Goal: Task Accomplishment & Management: Manage account settings

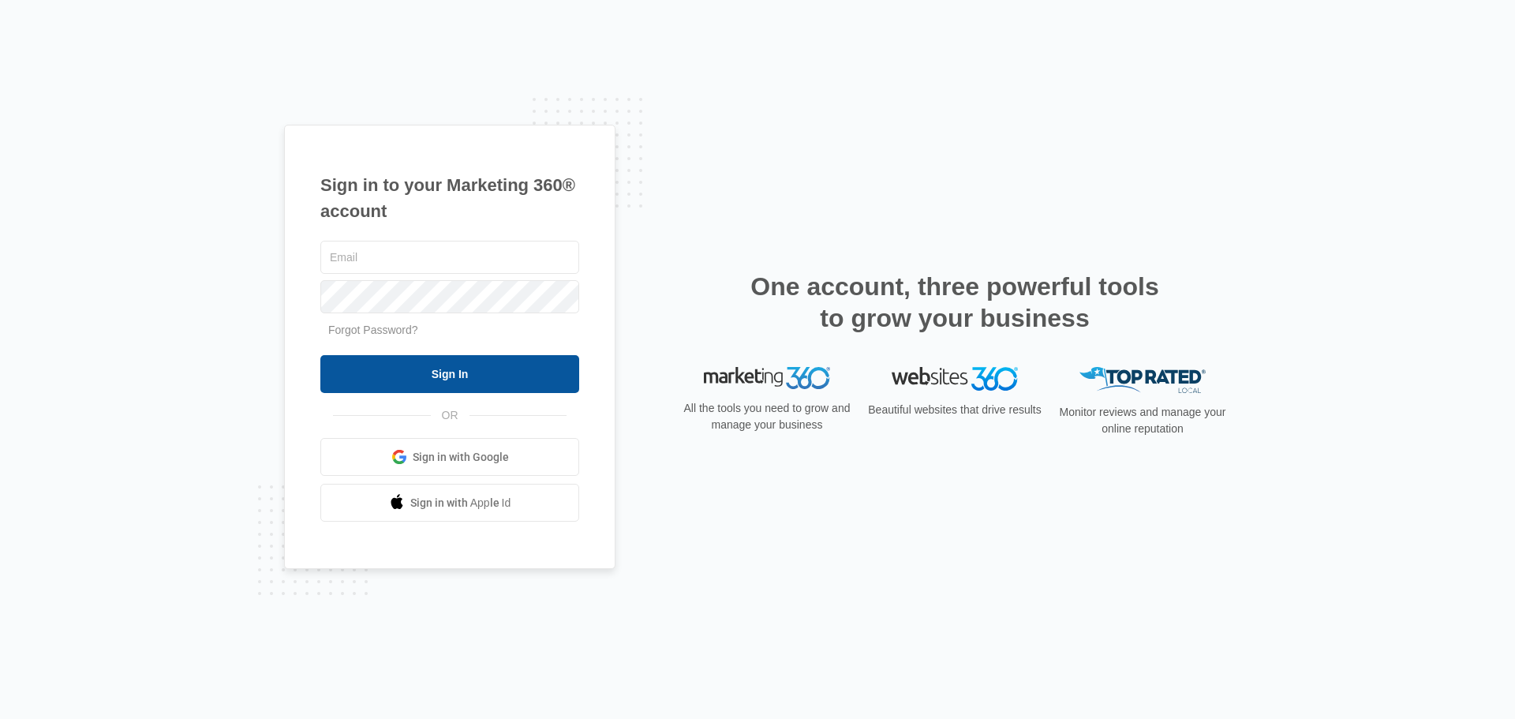
type input "[PERSON_NAME][EMAIL_ADDRESS][DOMAIN_NAME]"
click at [479, 367] on input "Sign In" at bounding box center [449, 374] width 259 height 38
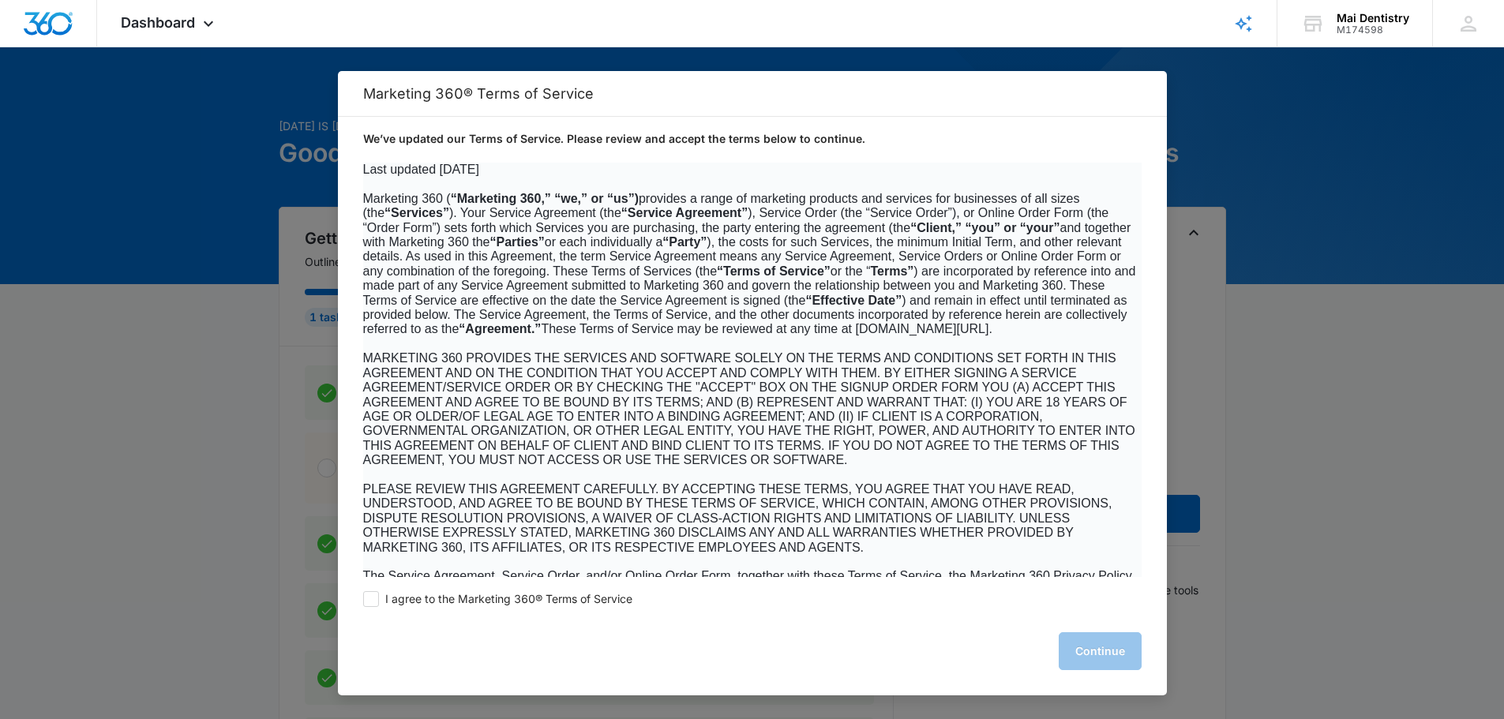
click at [491, 609] on div "I agree to the Marketing 360® Terms of Service Continue" at bounding box center [752, 636] width 829 height 118
click at [510, 605] on span "I agree to the Marketing 360® Terms of Service" at bounding box center [508, 599] width 247 height 15
click at [379, 605] on input "I agree to the Marketing 360® Terms of Service" at bounding box center [371, 599] width 16 height 16
checkbox input "true"
click at [1110, 660] on button "Continue" at bounding box center [1099, 651] width 83 height 38
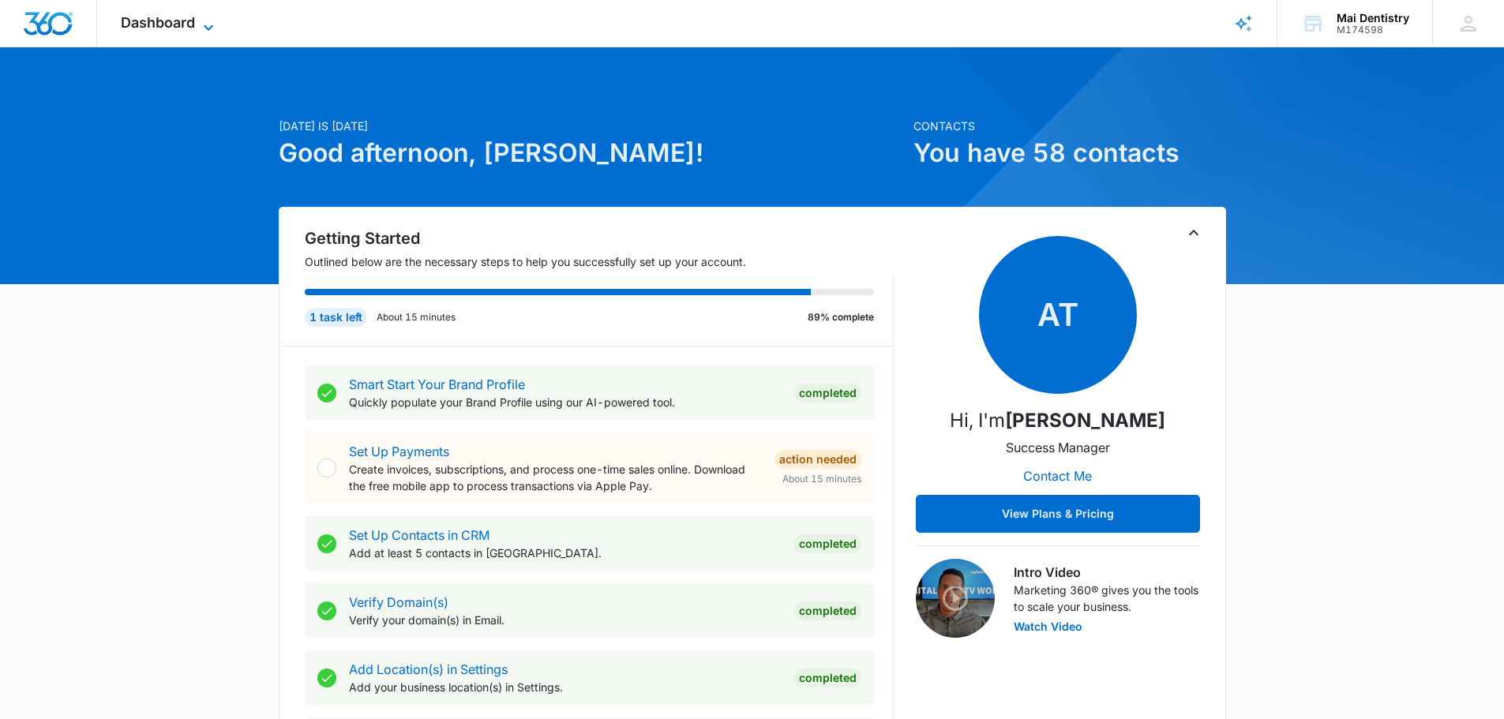
click at [163, 26] on span "Dashboard" at bounding box center [158, 22] width 74 height 17
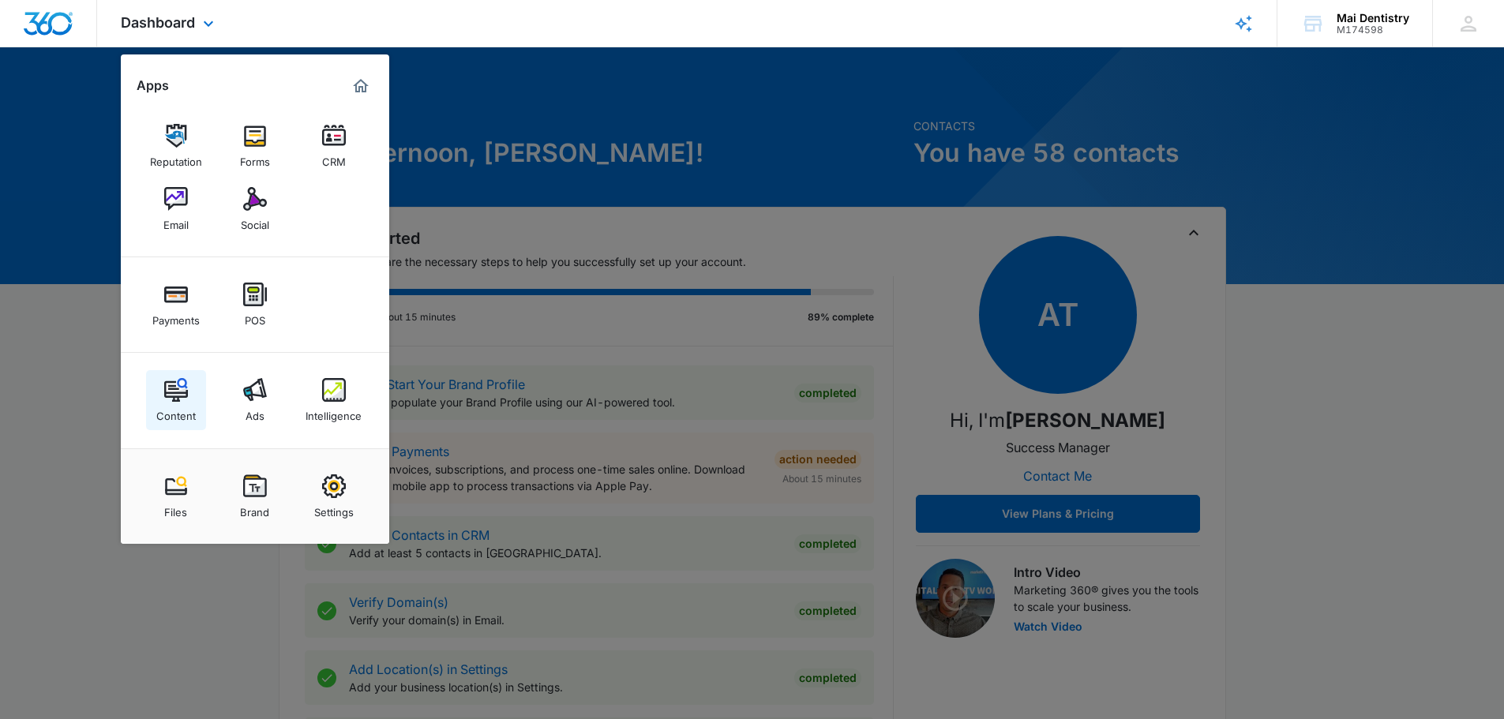
click at [185, 388] on img at bounding box center [176, 390] width 24 height 24
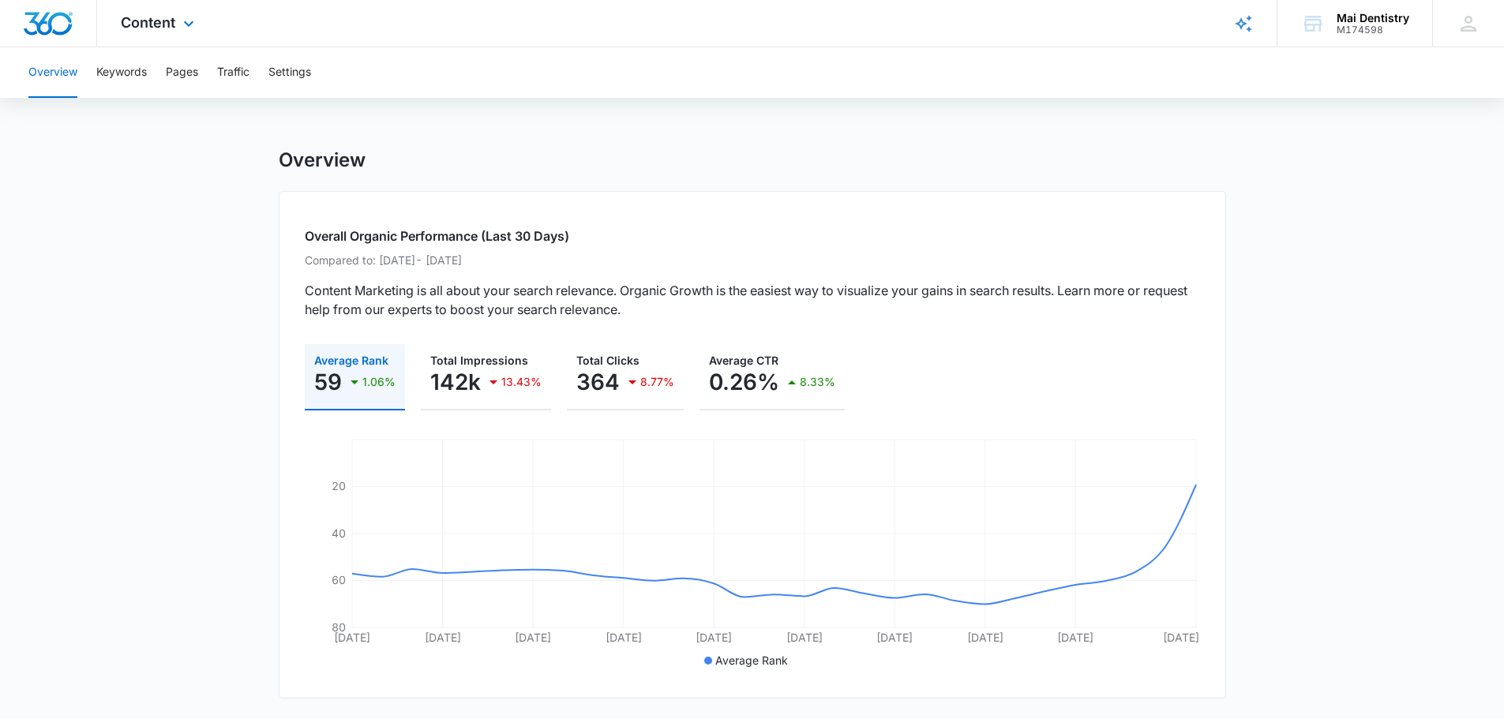
click at [122, 32] on div "Content Apps Reputation Forms CRM Email Social Payments POS Content Ads Intelli…" at bounding box center [159, 23] width 125 height 47
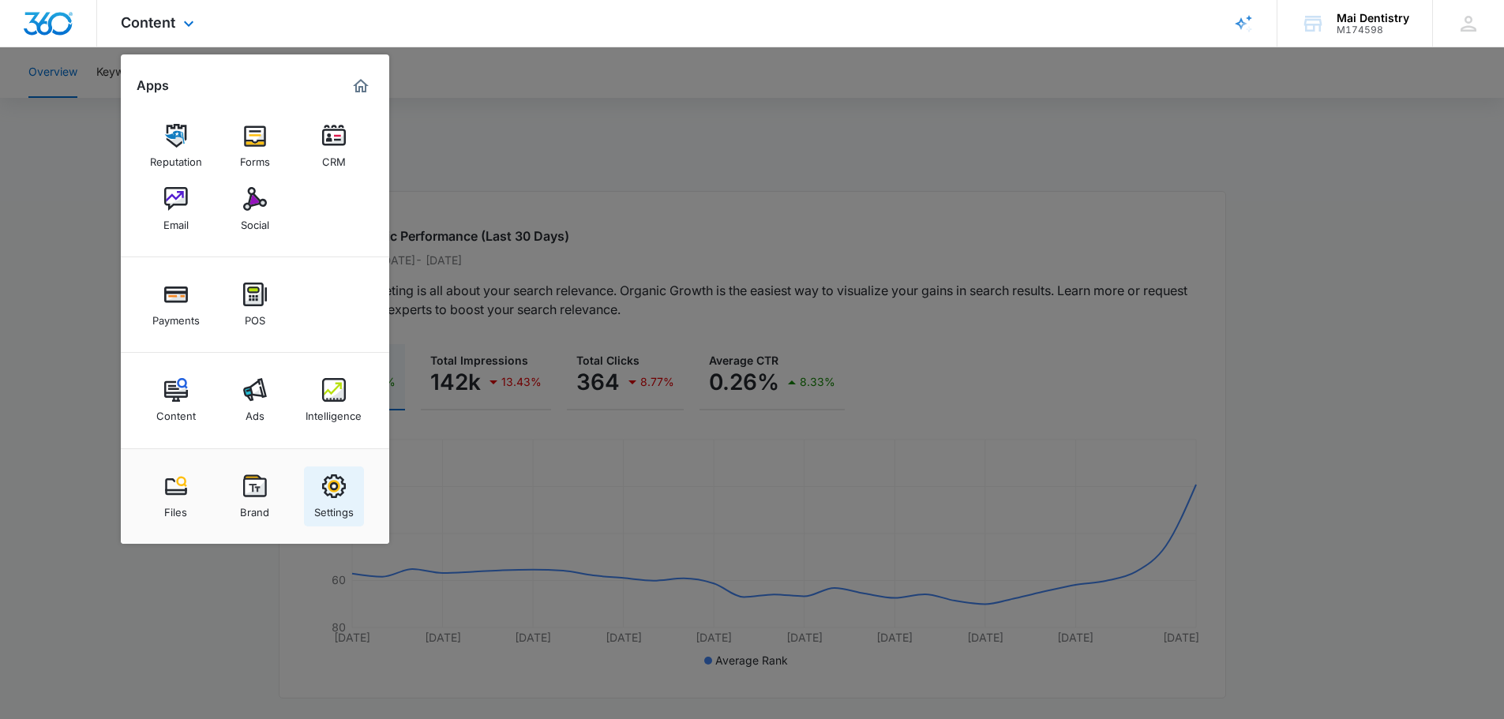
click at [328, 494] on img at bounding box center [334, 486] width 24 height 24
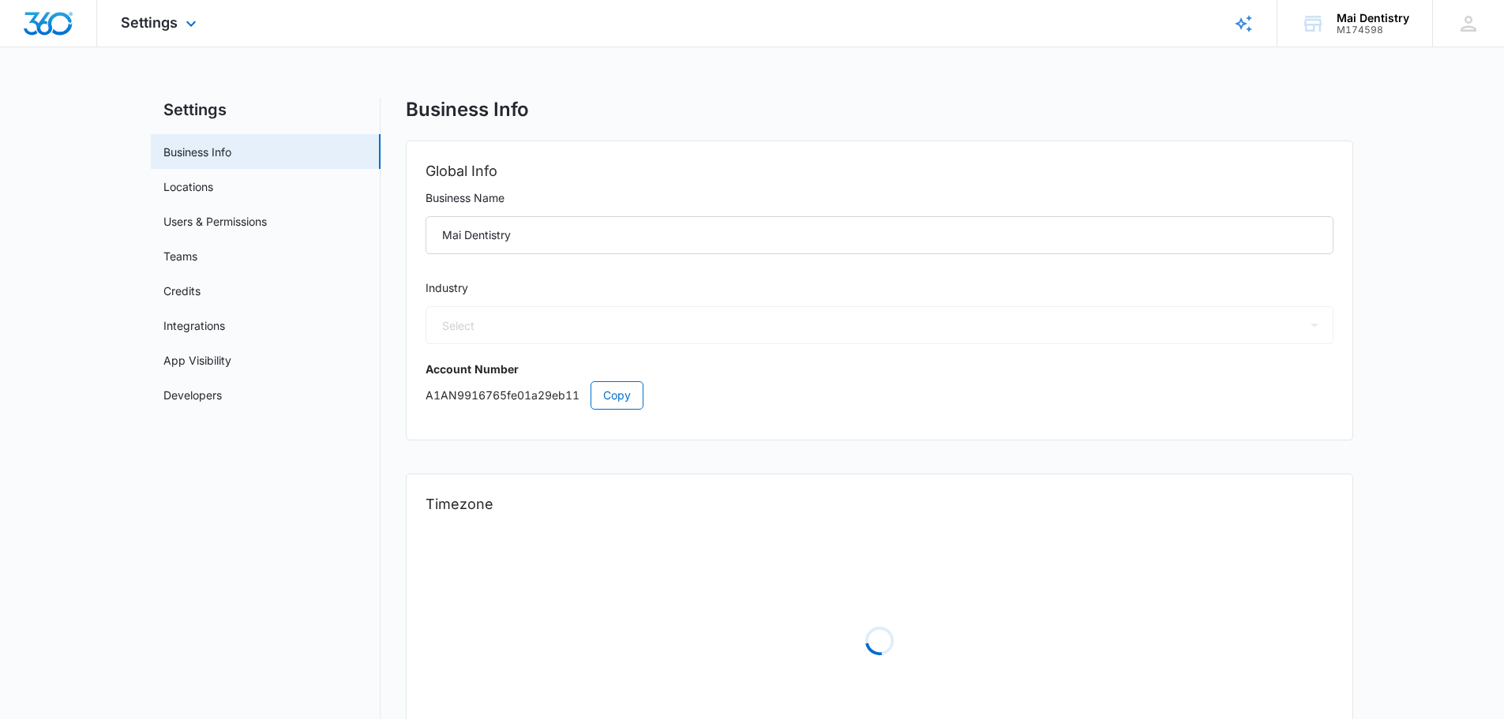
select select "15"
select select "US"
select select "America/Los_Angeles"
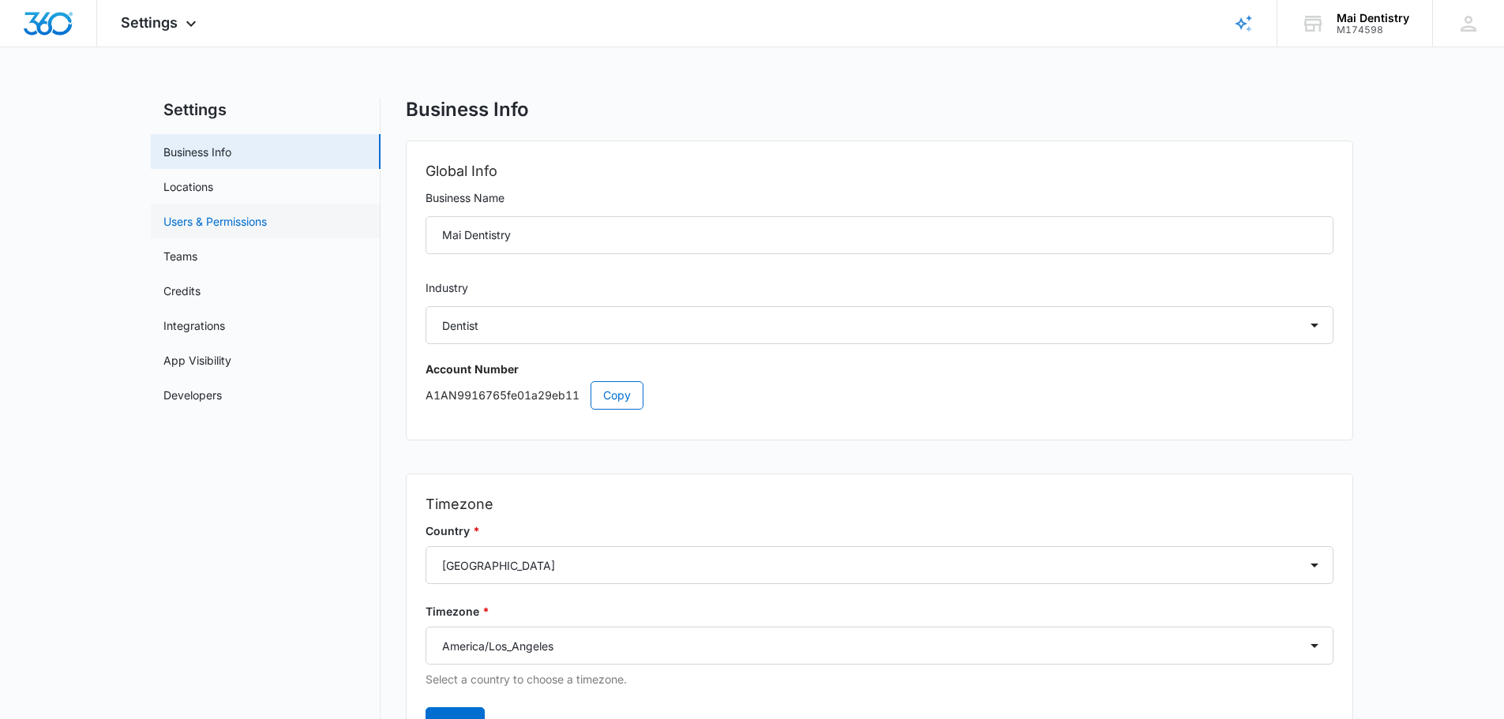
click at [258, 213] on link "Users & Permissions" at bounding box center [214, 221] width 103 height 17
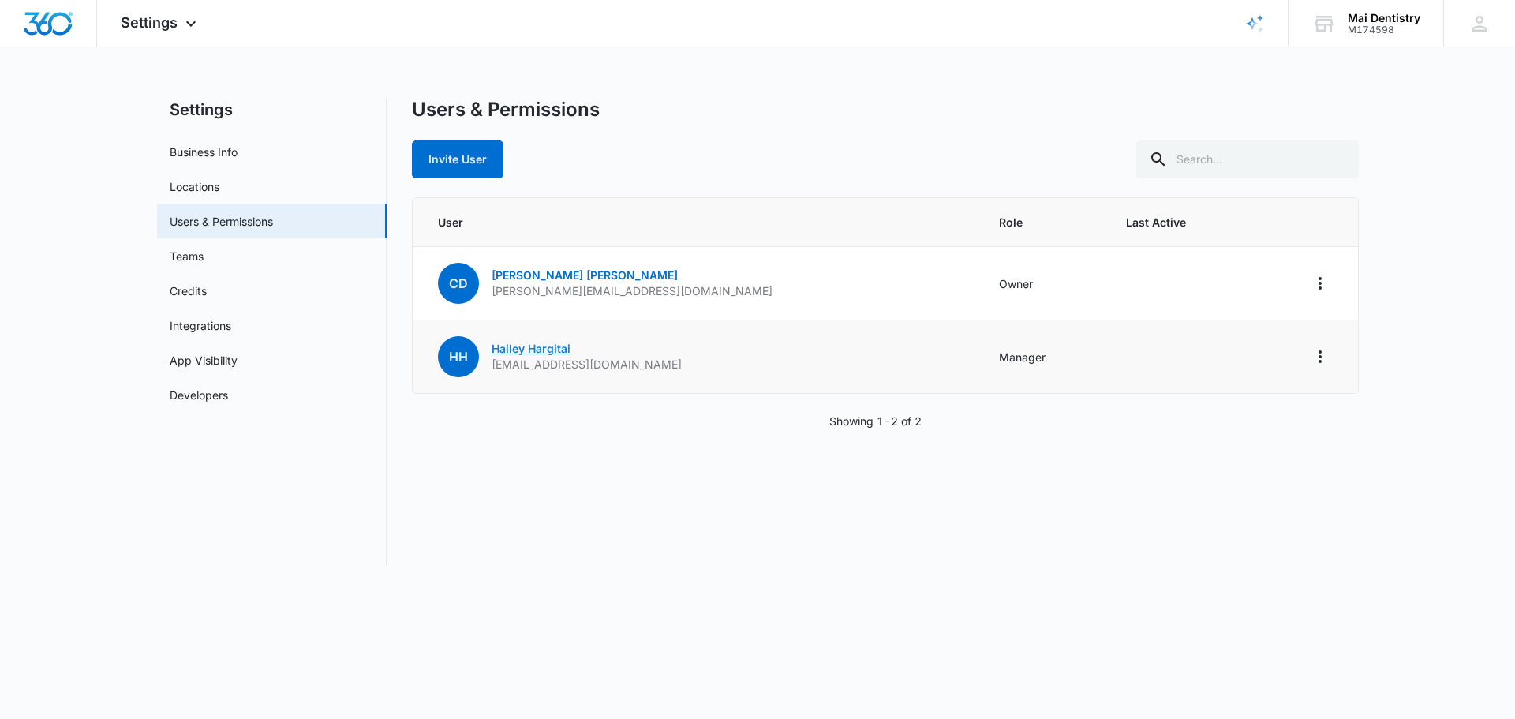
click at [558, 348] on link "Hailey Hargitai" at bounding box center [531, 348] width 79 height 13
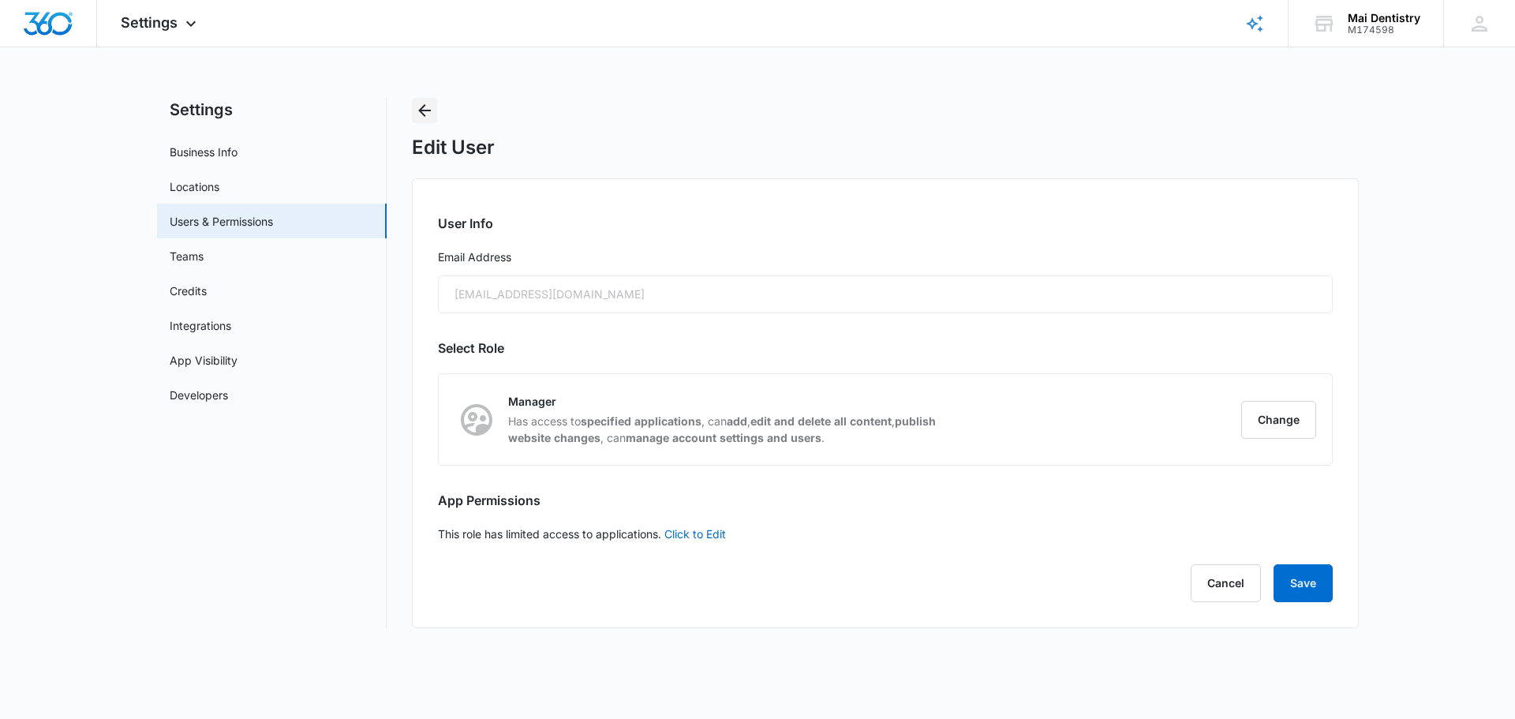
click at [425, 101] on icon "Back" at bounding box center [424, 110] width 19 height 19
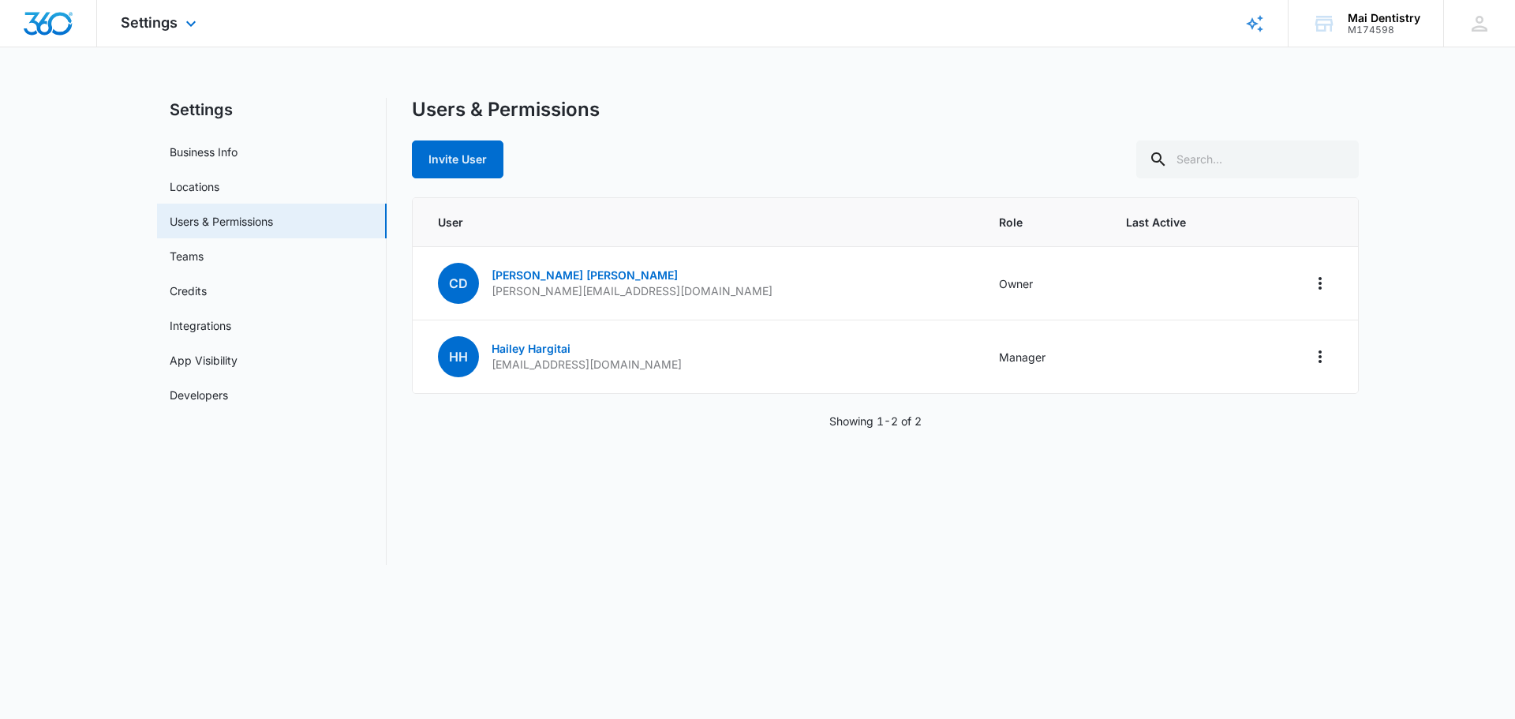
click at [126, 34] on div "Settings Apps Reputation Forms CRM Email Social Payments POS Content Ads Intell…" at bounding box center [160, 23] width 127 height 47
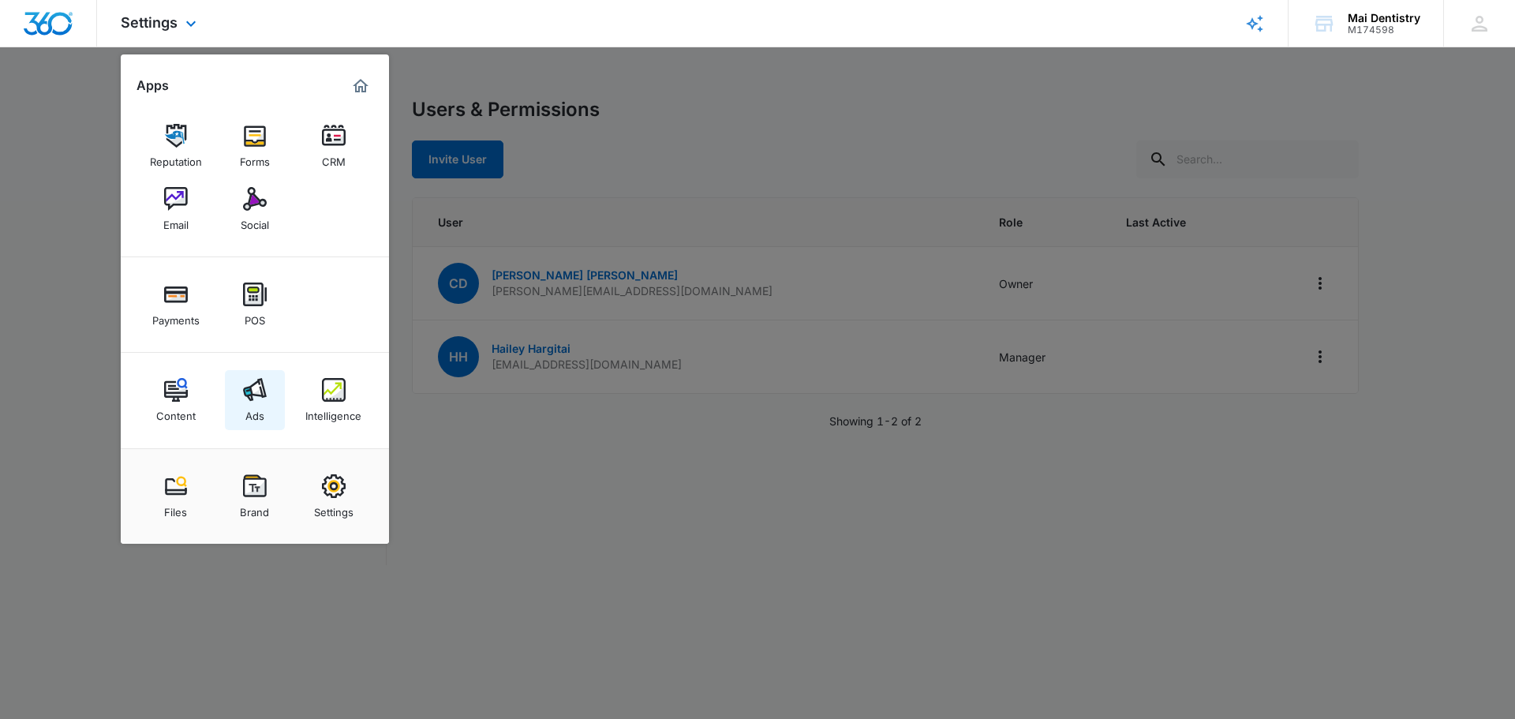
click at [260, 399] on img at bounding box center [255, 390] width 24 height 24
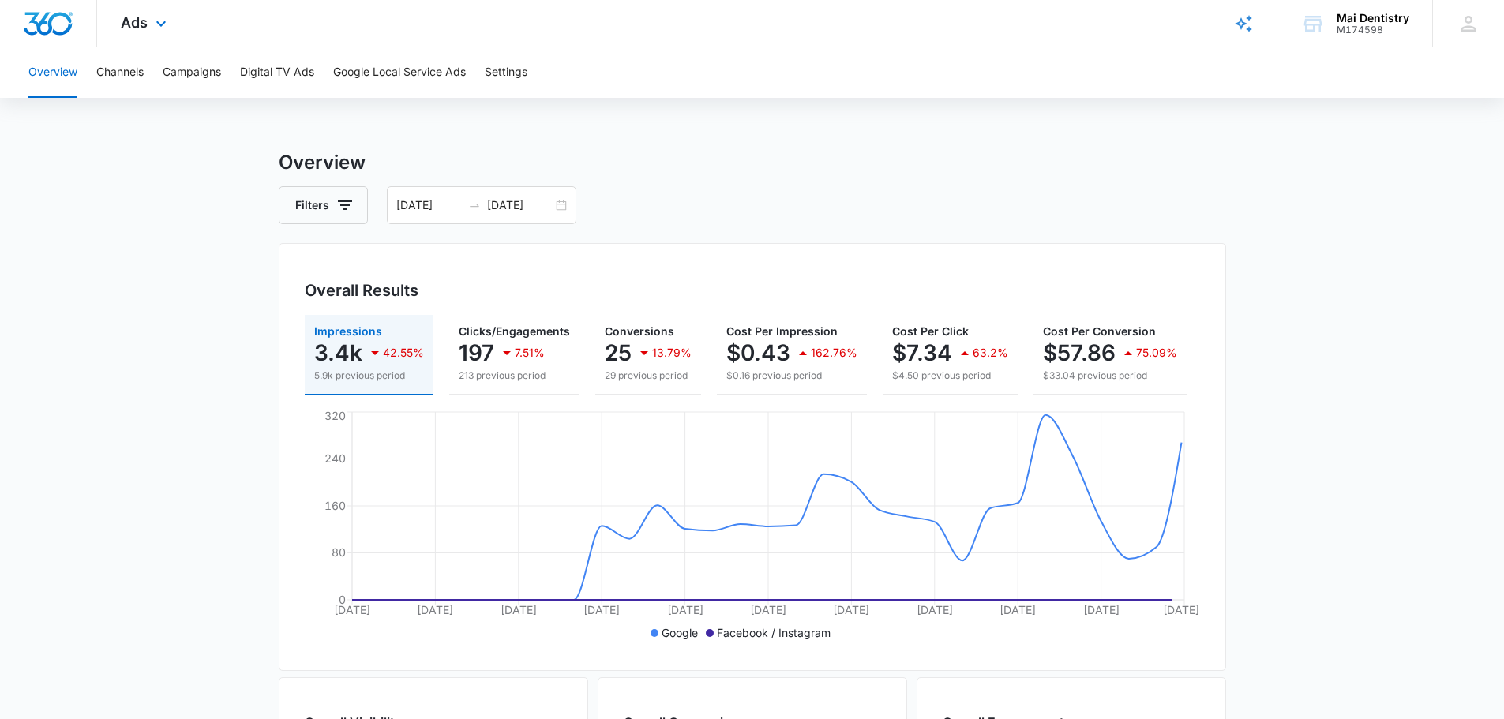
click at [148, 19] on div "Ads Apps Reputation Forms CRM Email Social Payments POS Content Ads Intelligenc…" at bounding box center [145, 23] width 97 height 47
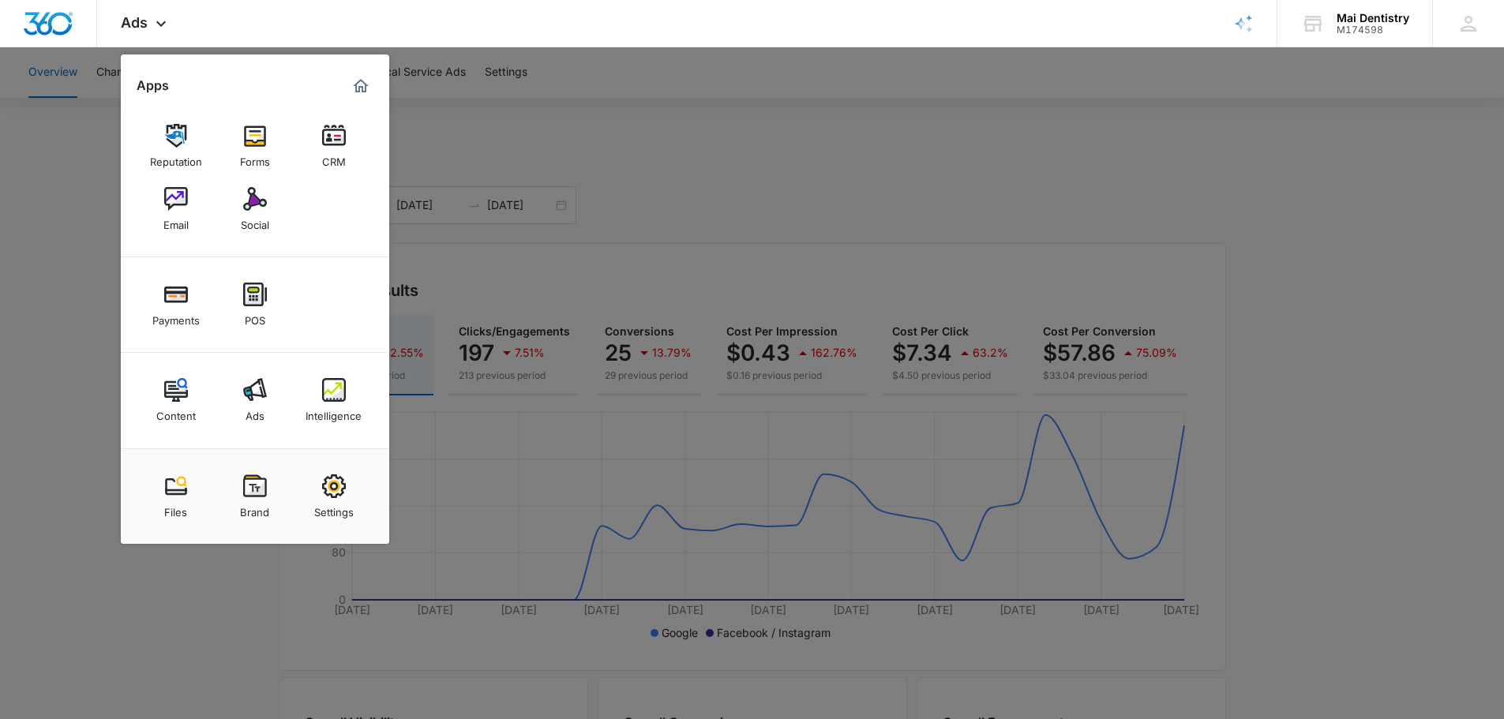
click at [479, 128] on div at bounding box center [752, 359] width 1504 height 719
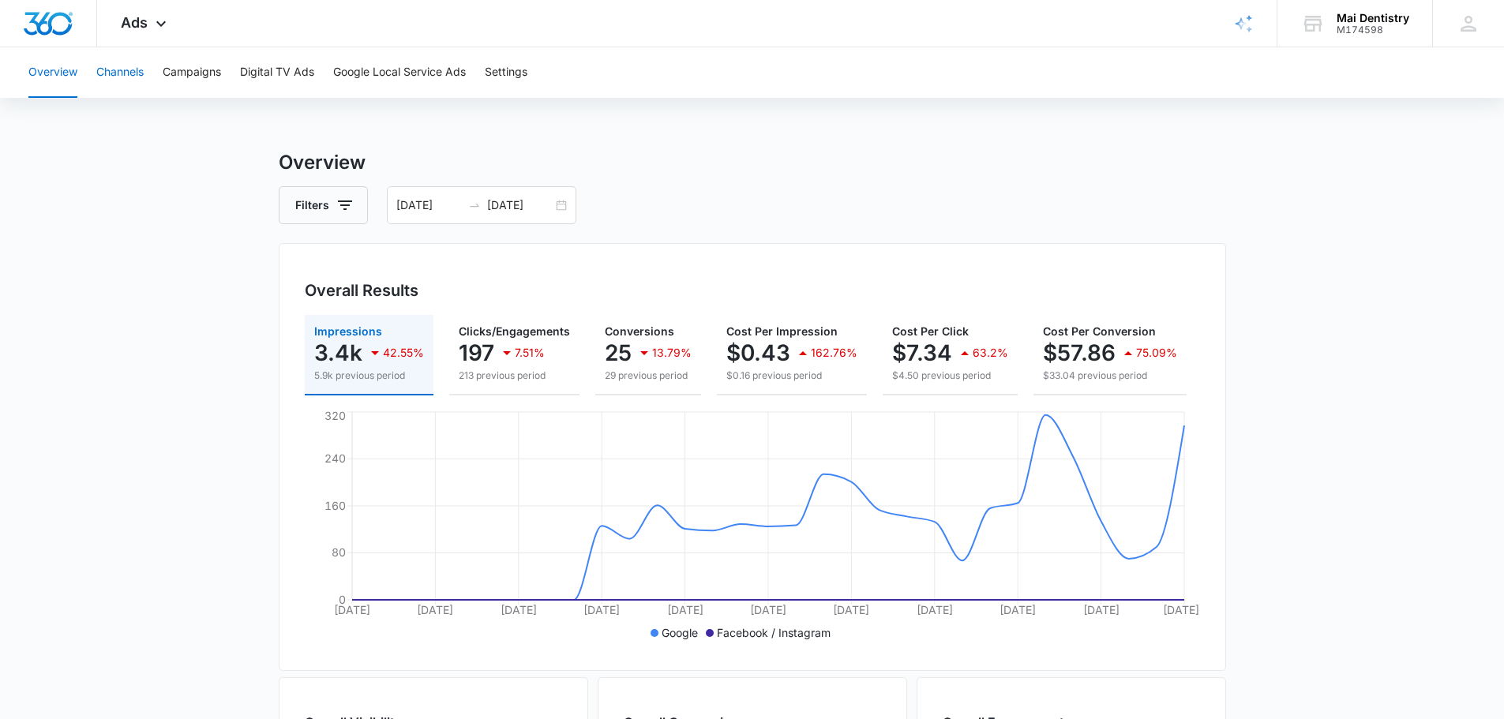
click at [110, 69] on button "Channels" at bounding box center [119, 72] width 47 height 51
click at [480, 77] on div "Overview Channels Campaigns Digital TV Ads Google Local Service Ads Settings" at bounding box center [752, 72] width 1466 height 51
click at [492, 70] on button "Settings" at bounding box center [506, 72] width 43 height 51
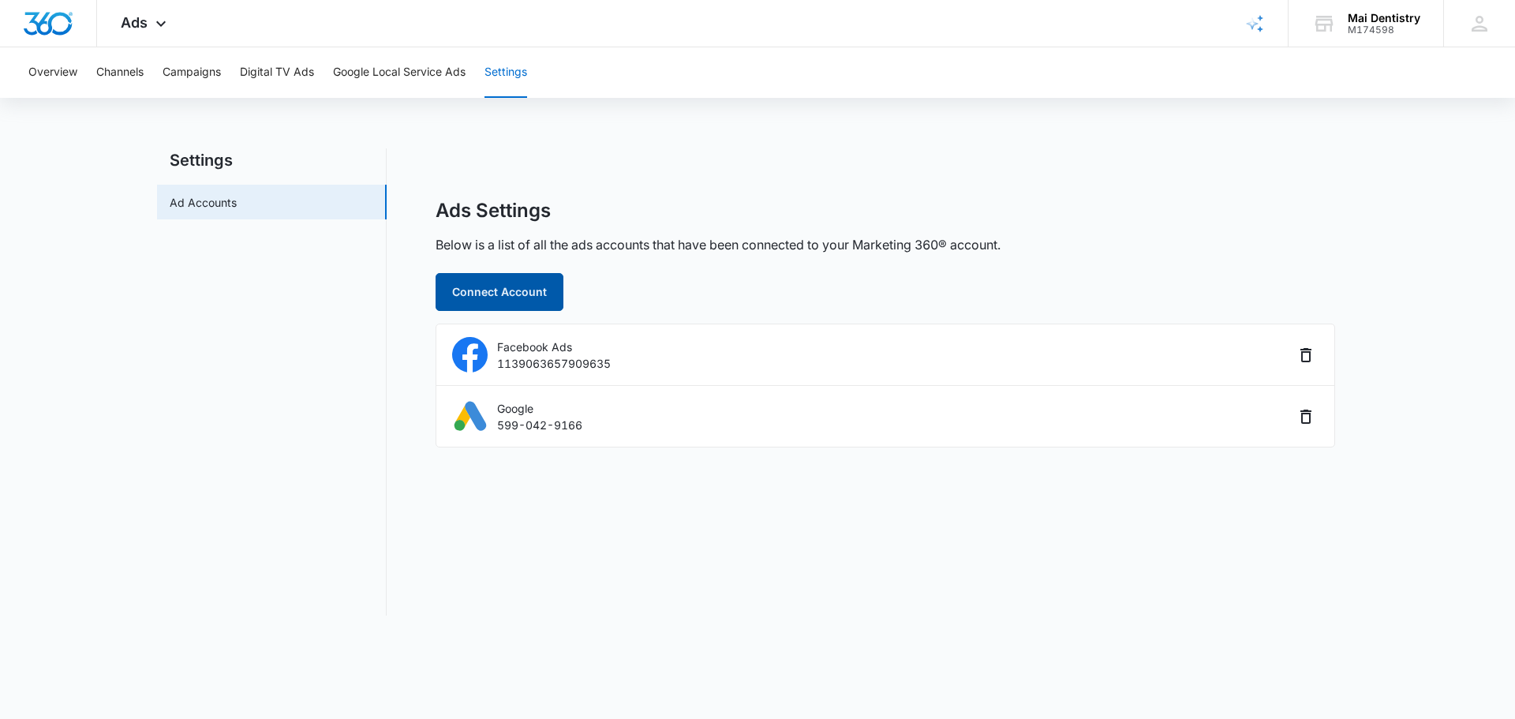
click at [521, 292] on button "Connect Account" at bounding box center [500, 292] width 128 height 38
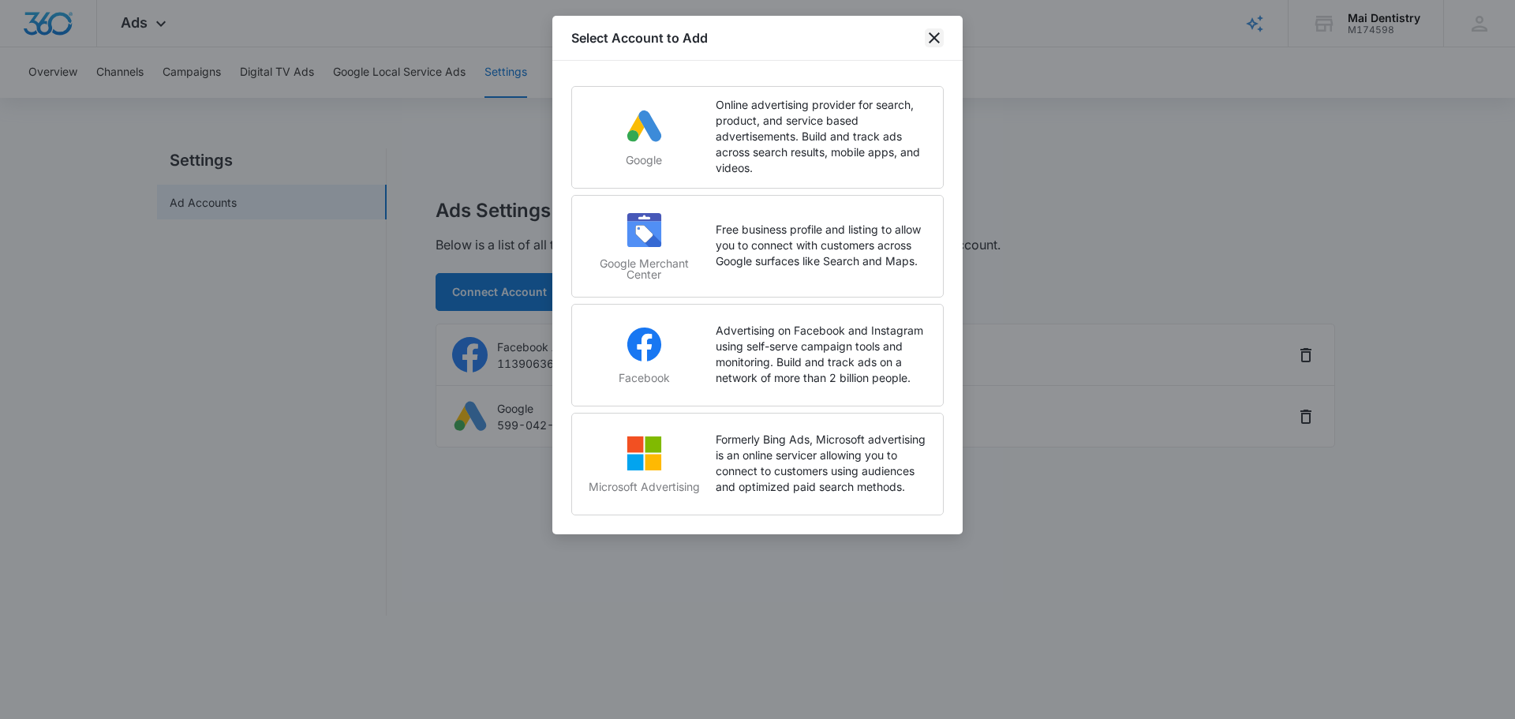
click at [934, 44] on icon "close" at bounding box center [934, 37] width 19 height 19
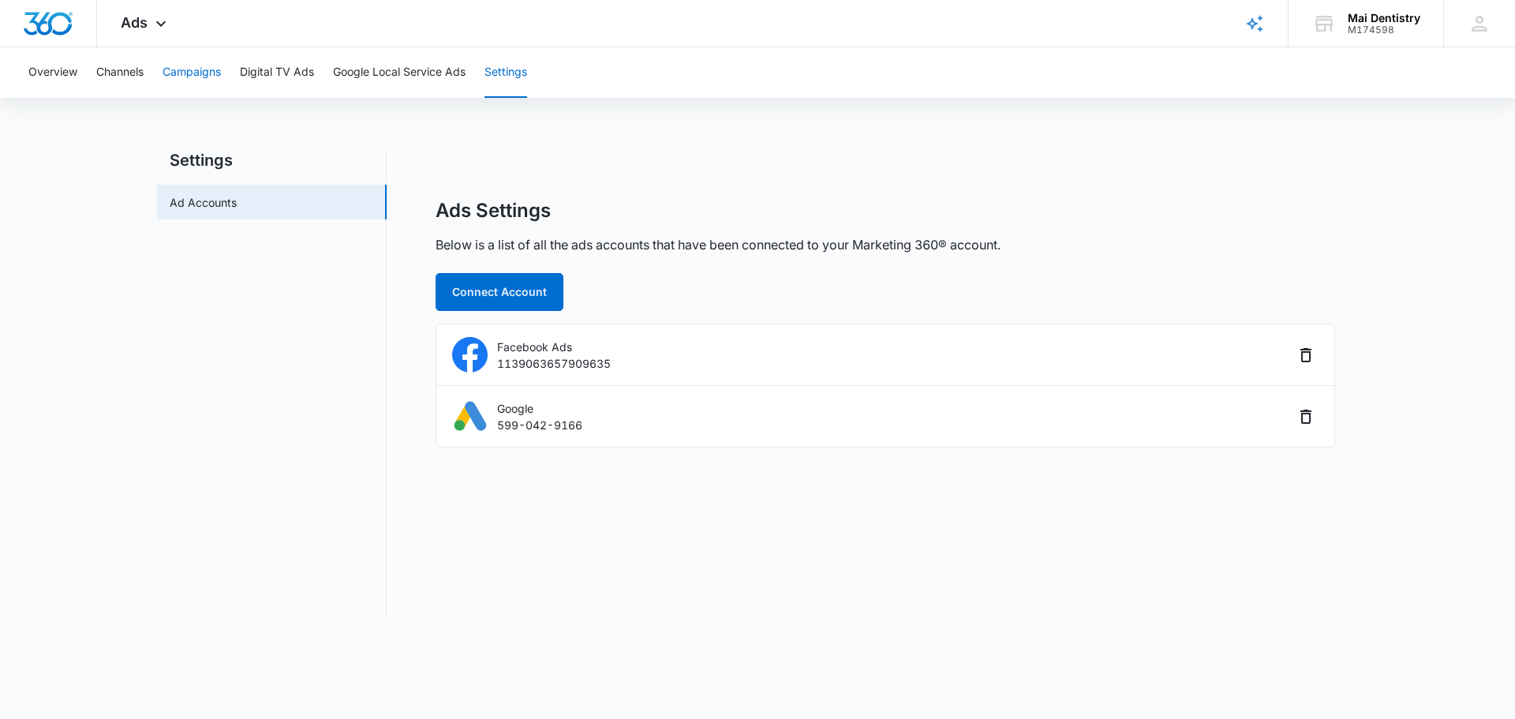
click at [186, 61] on button "Campaigns" at bounding box center [192, 72] width 58 height 51
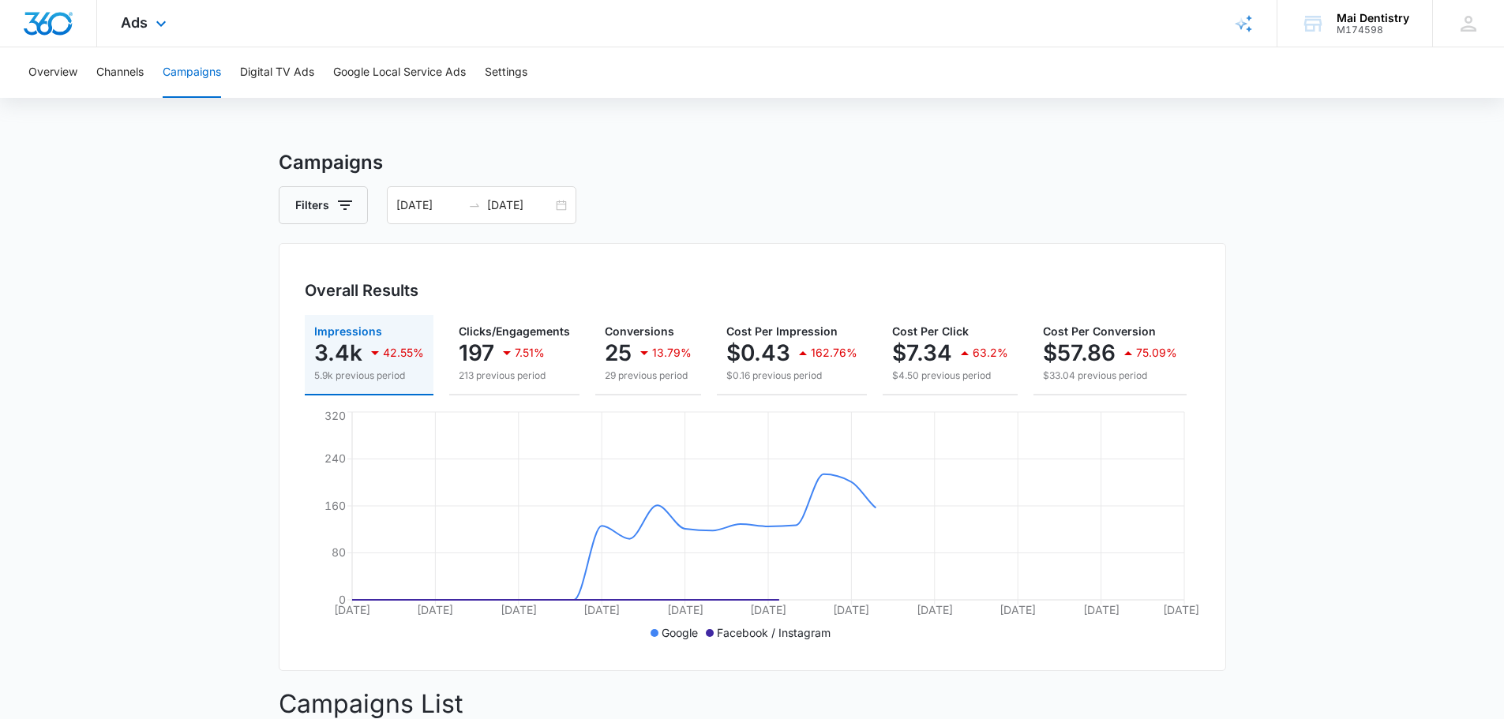
click at [148, 6] on div "Ads Apps Reputation Forms CRM Email Social Payments POS Content Ads Intelligenc…" at bounding box center [145, 23] width 97 height 47
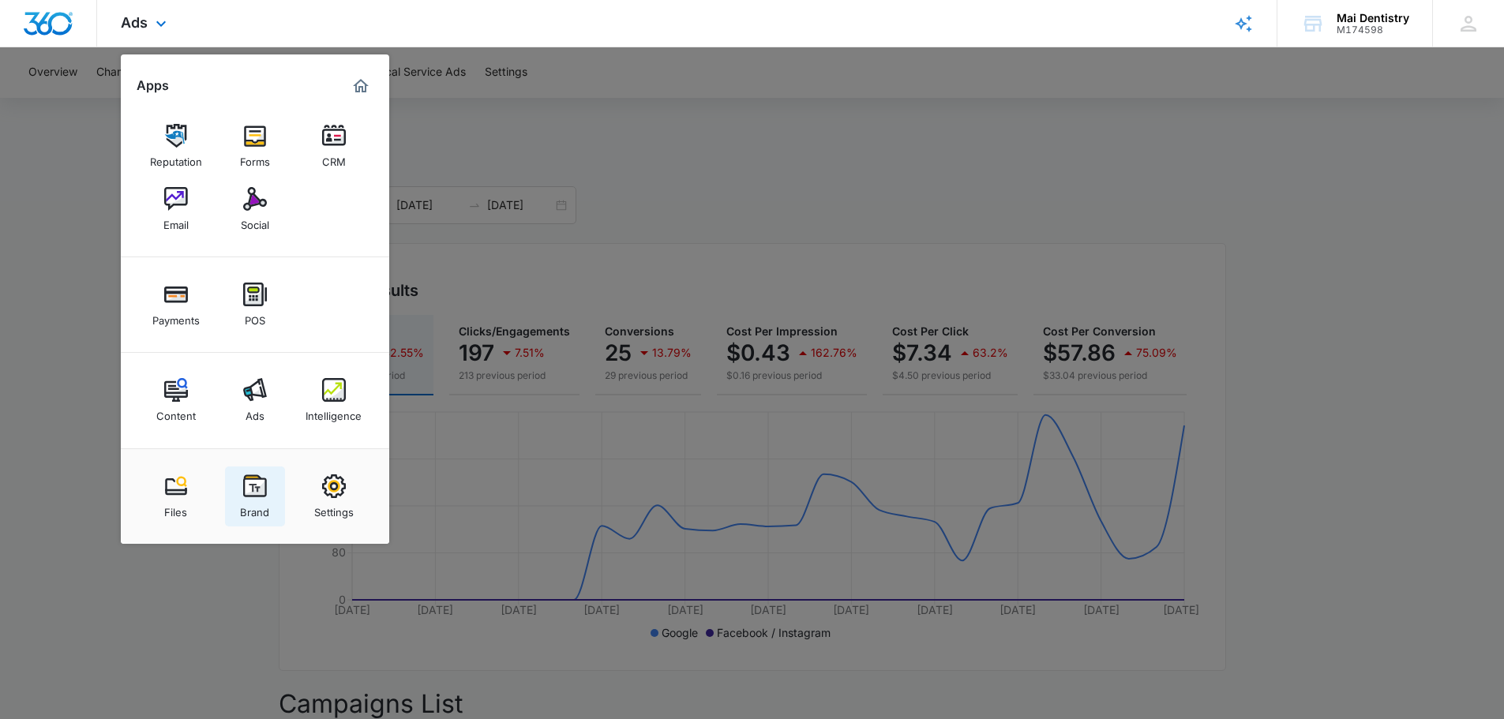
click at [268, 476] on link "Brand" at bounding box center [255, 496] width 60 height 60
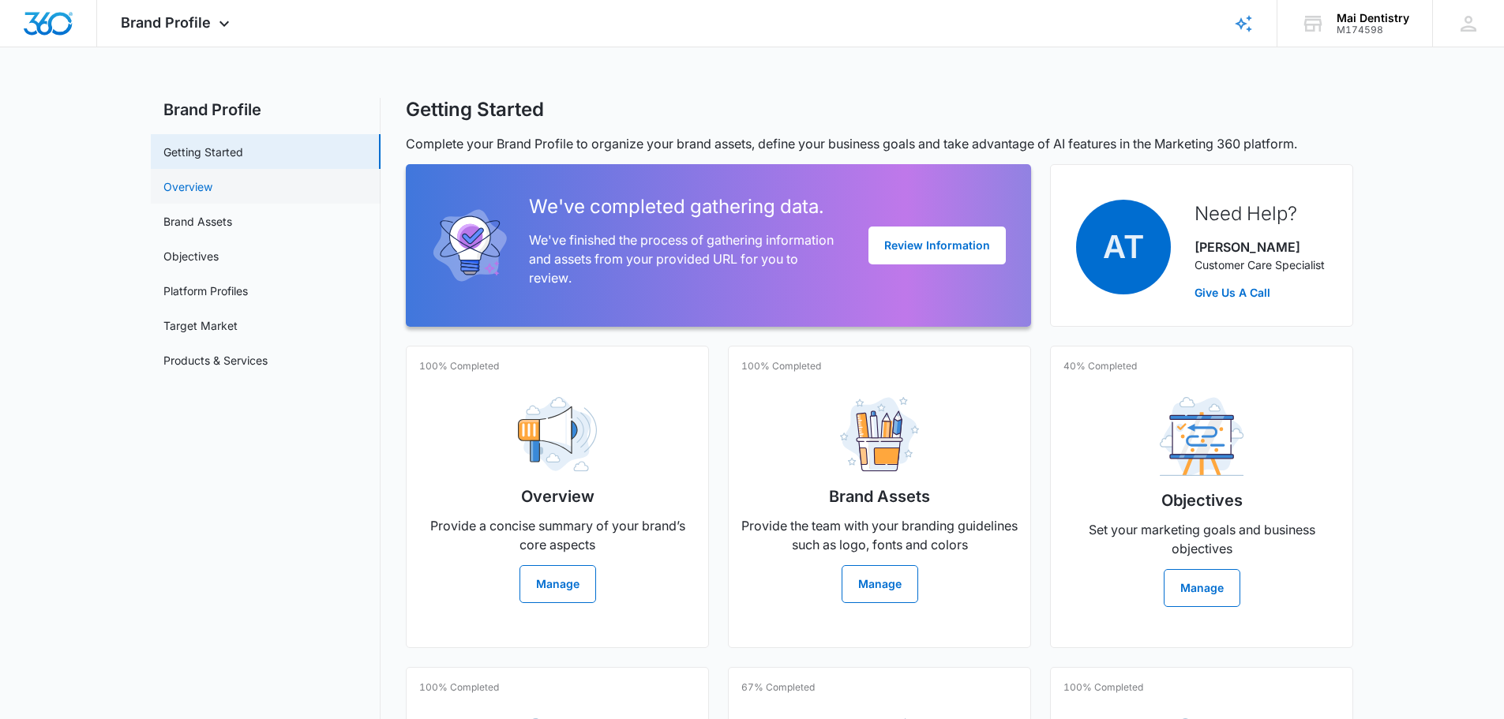
click at [212, 189] on link "Overview" at bounding box center [187, 186] width 49 height 17
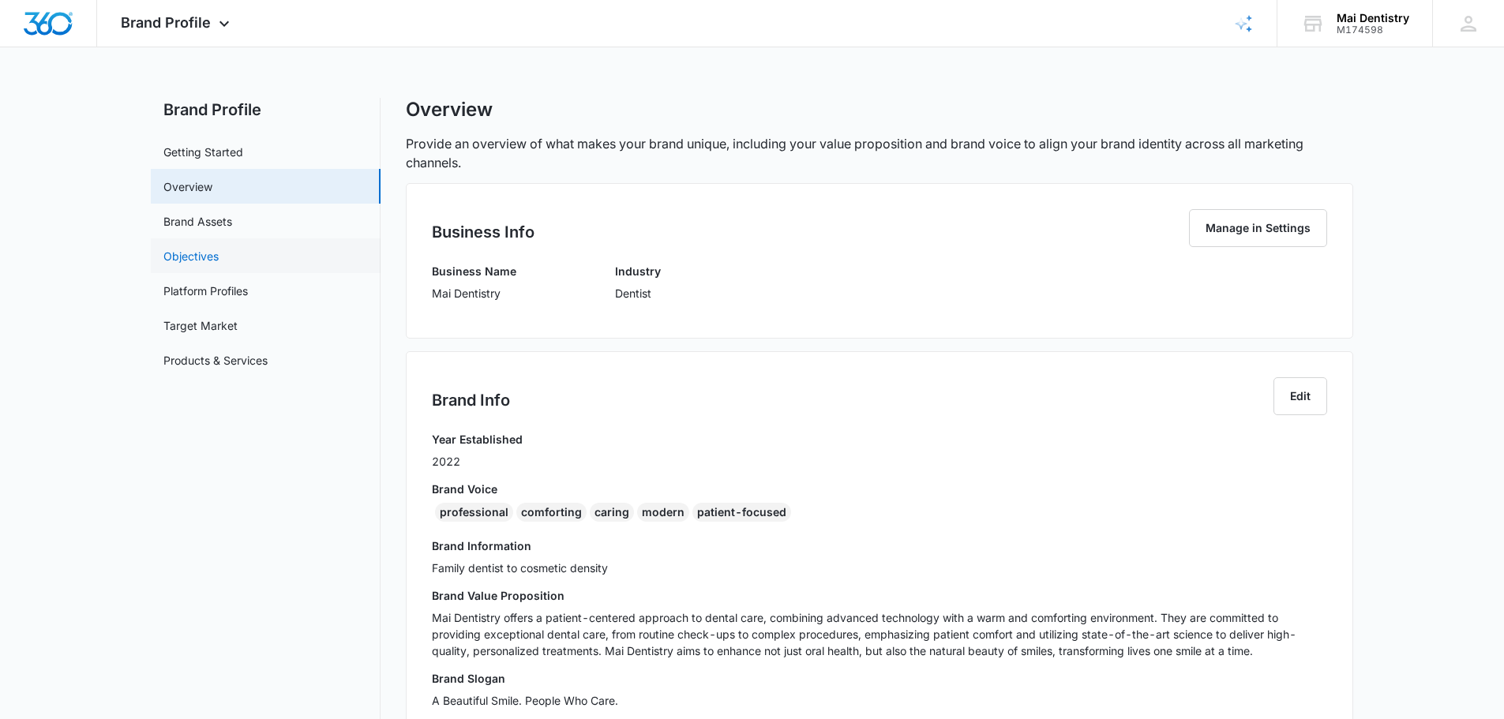
click at [219, 257] on link "Objectives" at bounding box center [190, 256] width 55 height 17
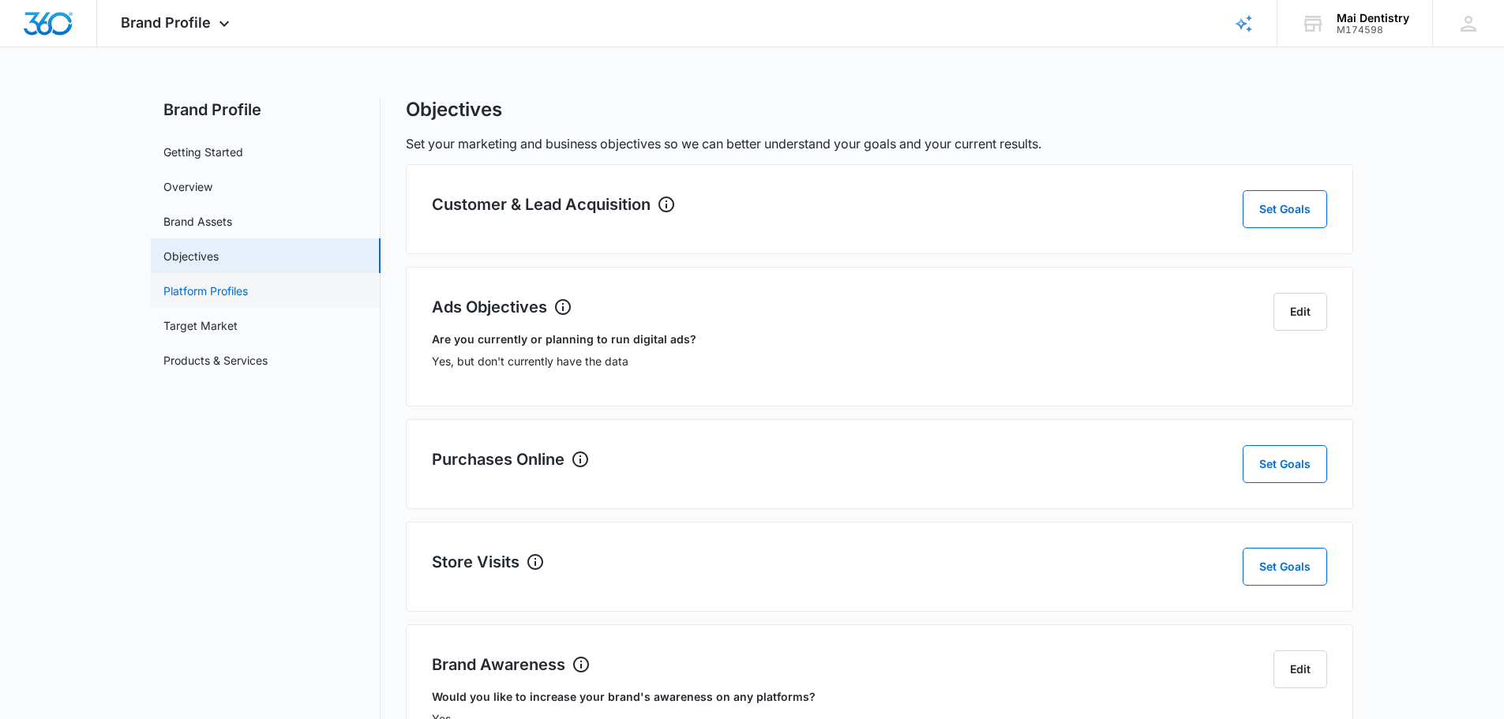
click at [248, 285] on link "Platform Profiles" at bounding box center [205, 291] width 84 height 17
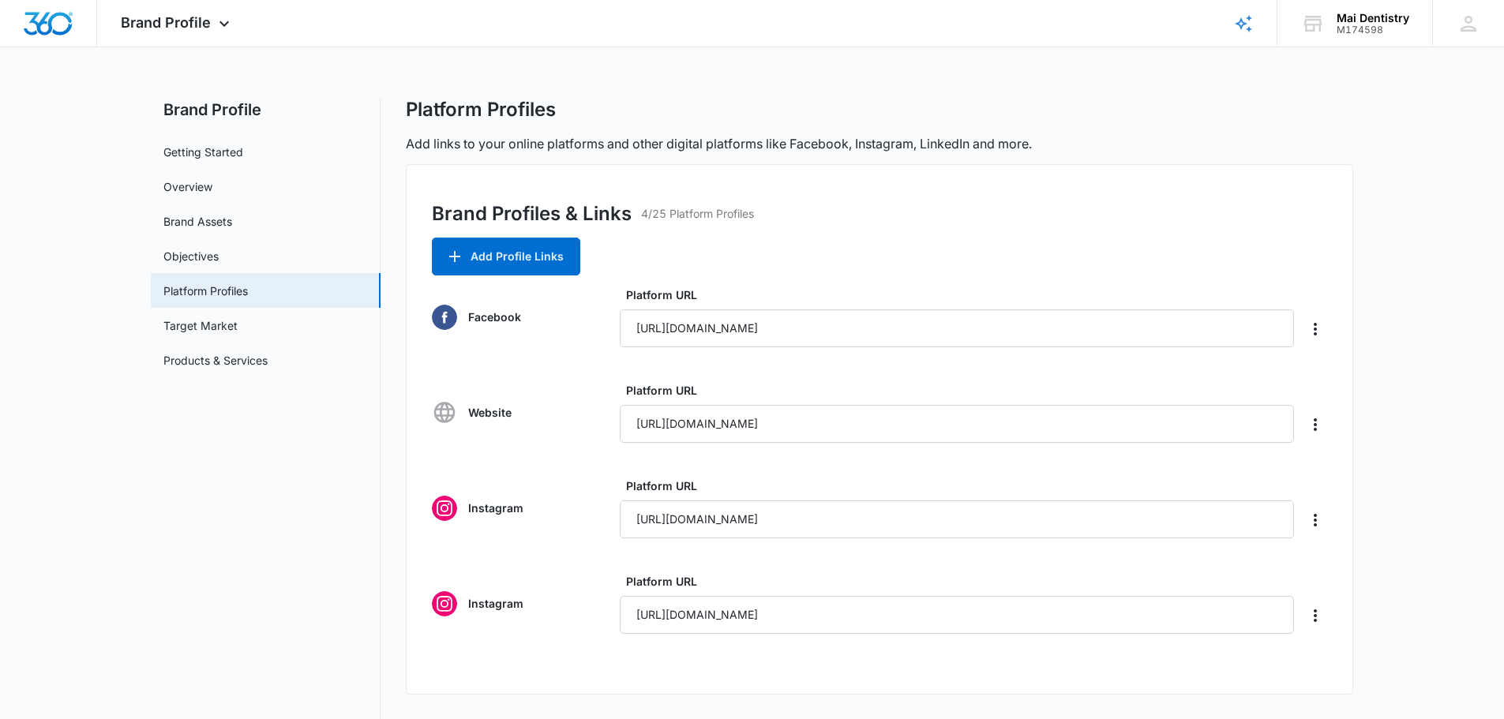
scroll to position [47, 0]
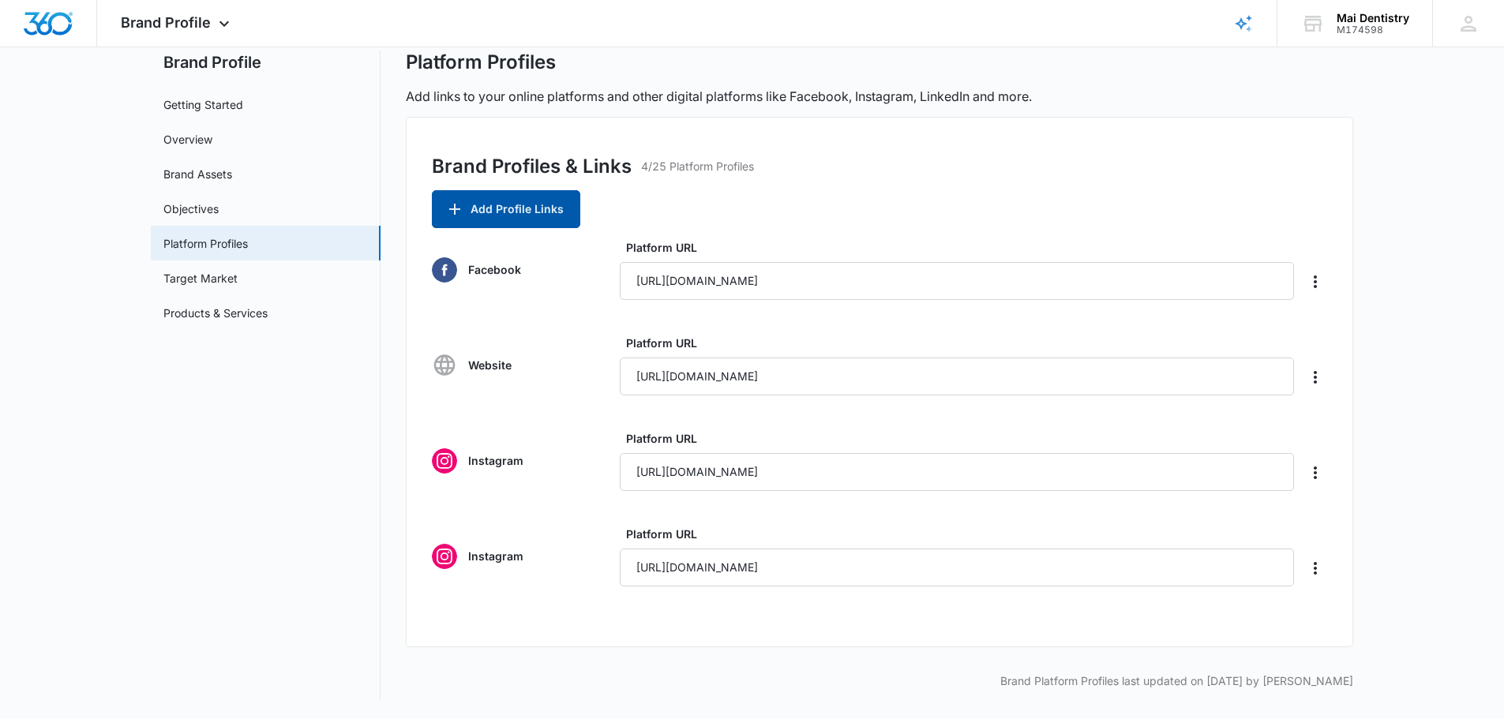
click at [531, 199] on button "Add Profile Links" at bounding box center [506, 209] width 148 height 38
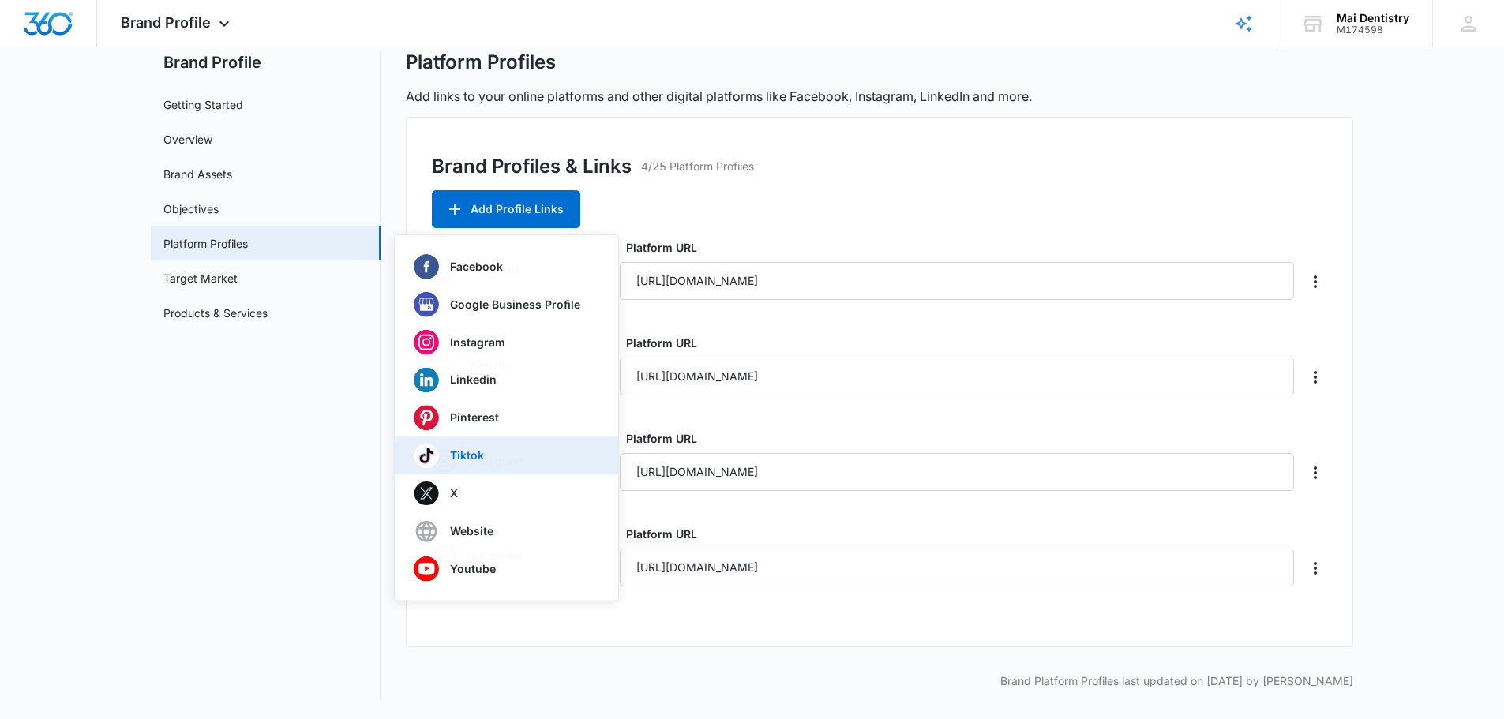
click at [502, 448] on div "Tiktok" at bounding box center [497, 456] width 167 height 25
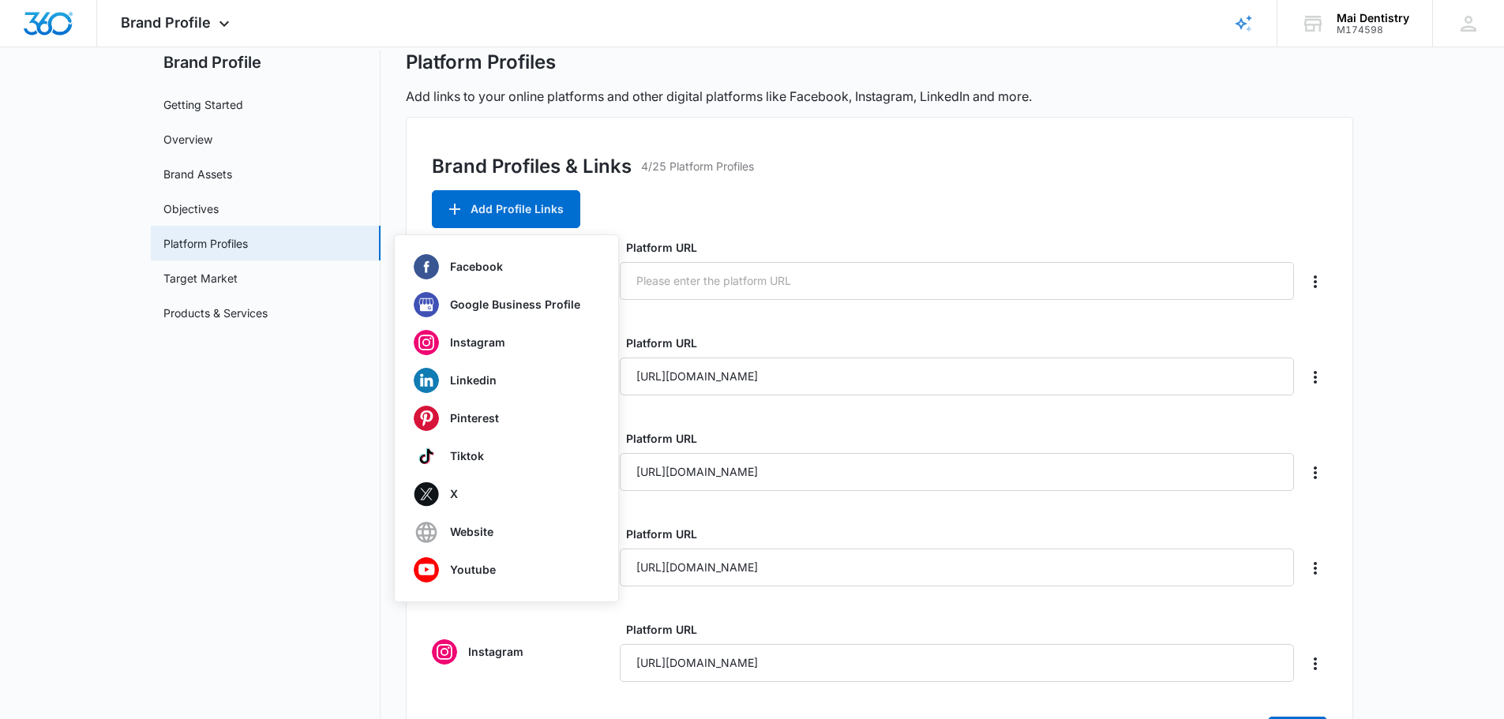
click at [745, 195] on div "Brand Profiles & Links 4/25 Platform Profiles Add Profile Links Facebook Google…" at bounding box center [879, 449] width 947 height 664
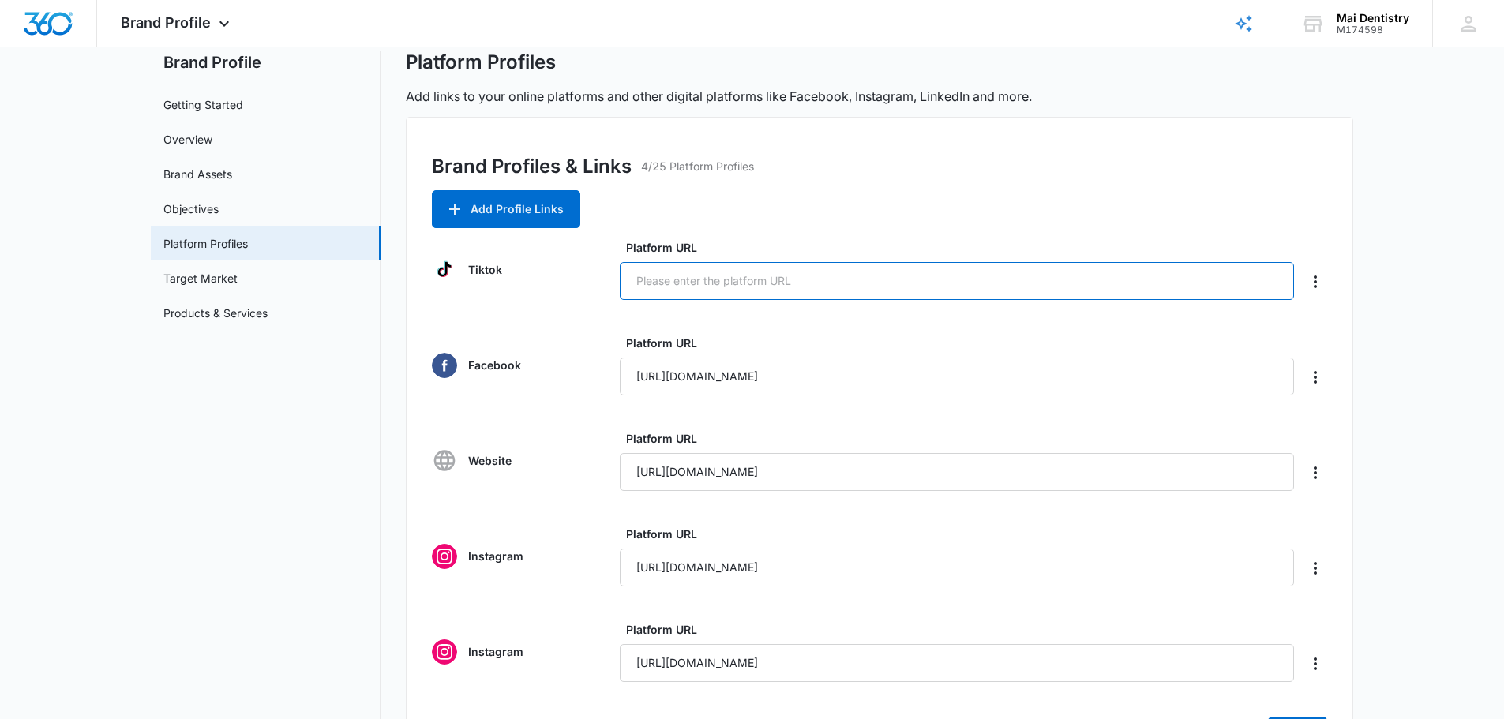
click at [717, 276] on input "Platform URL" at bounding box center [957, 281] width 674 height 38
click at [1313, 280] on icon "Delete" at bounding box center [1314, 281] width 19 height 19
click at [1271, 203] on div "Brand Profiles & Links 4/25 Platform Profiles Add Profile Links Tiktok Platform…" at bounding box center [879, 449] width 947 height 664
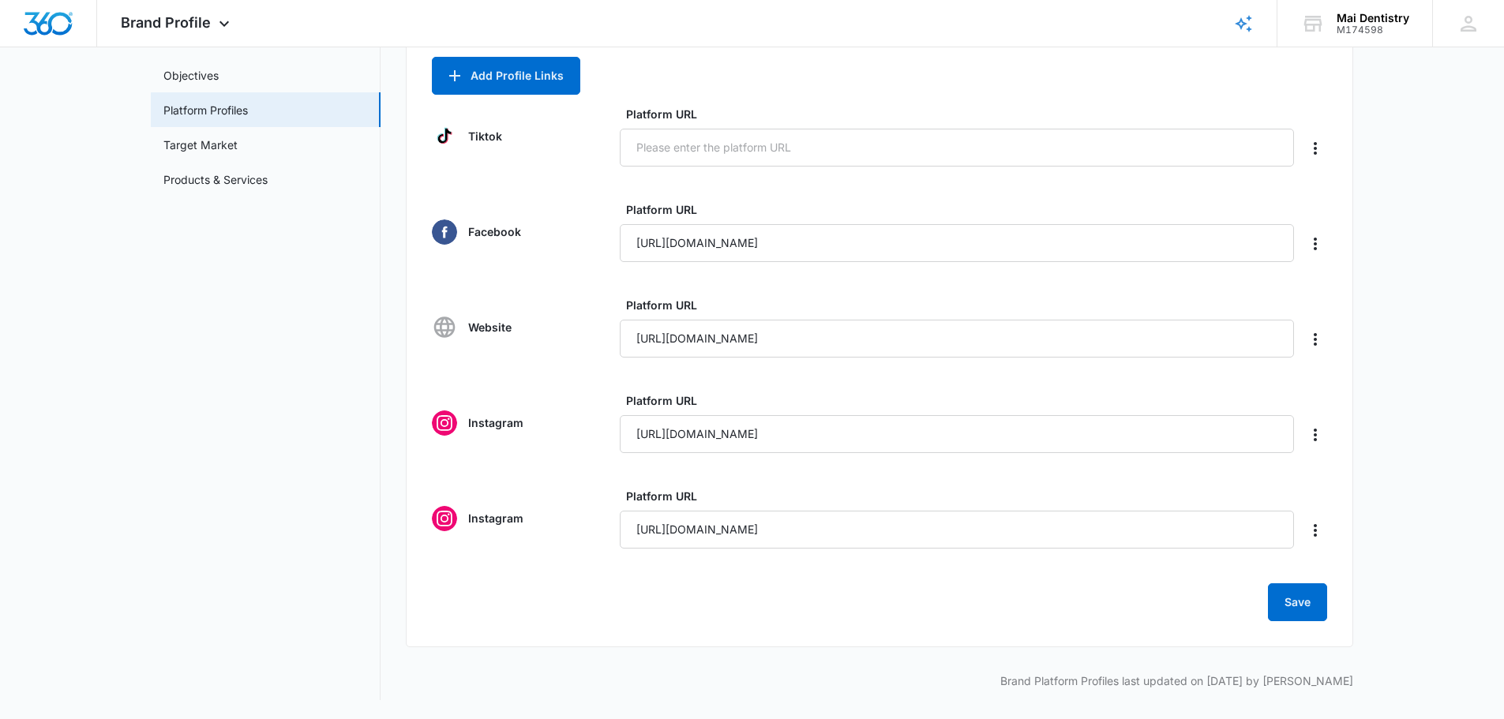
scroll to position [23, 0]
